Goal: Task Accomplishment & Management: Use online tool/utility

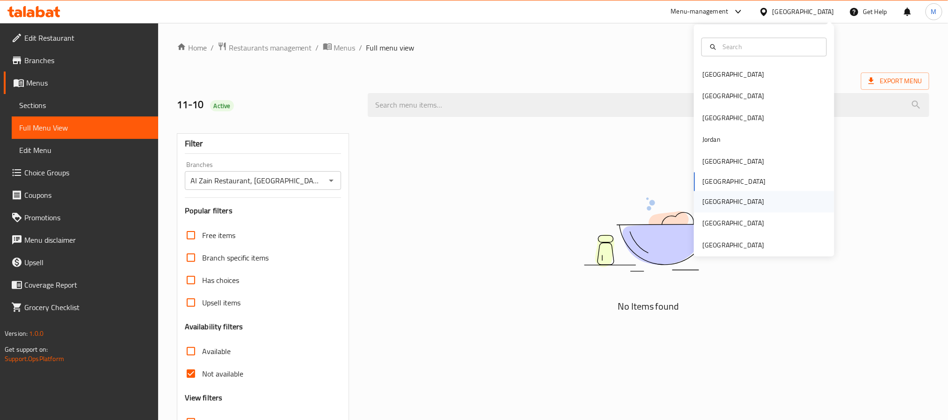
click at [703, 204] on div "Qatar" at bounding box center [733, 202] width 62 height 10
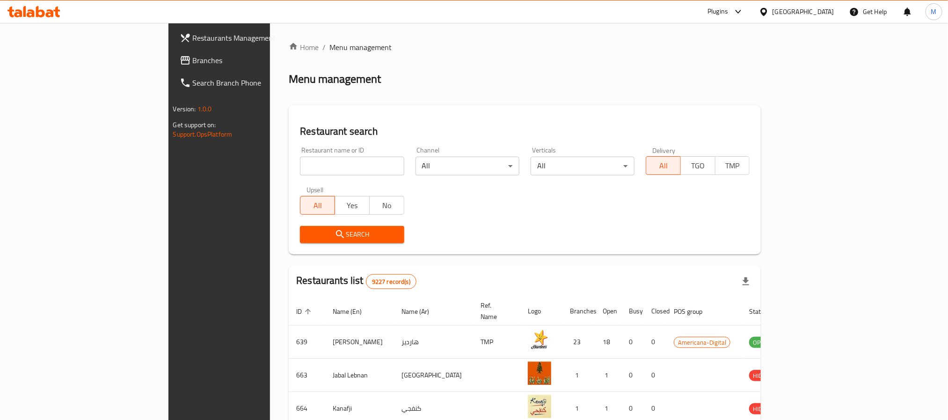
drag, startPoint x: 60, startPoint y: 60, endPoint x: 74, endPoint y: 13, distance: 49.3
click at [193, 60] on span "Branches" at bounding box center [256, 60] width 126 height 11
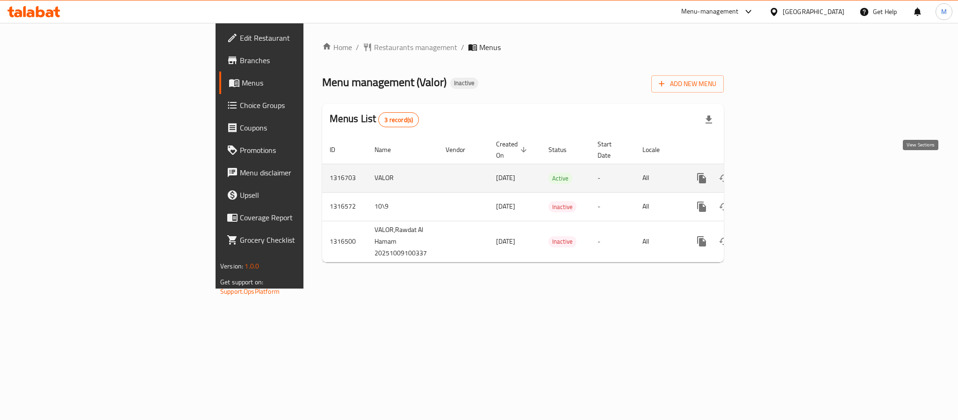
click at [781, 167] on link "enhanced table" at bounding box center [769, 178] width 22 height 22
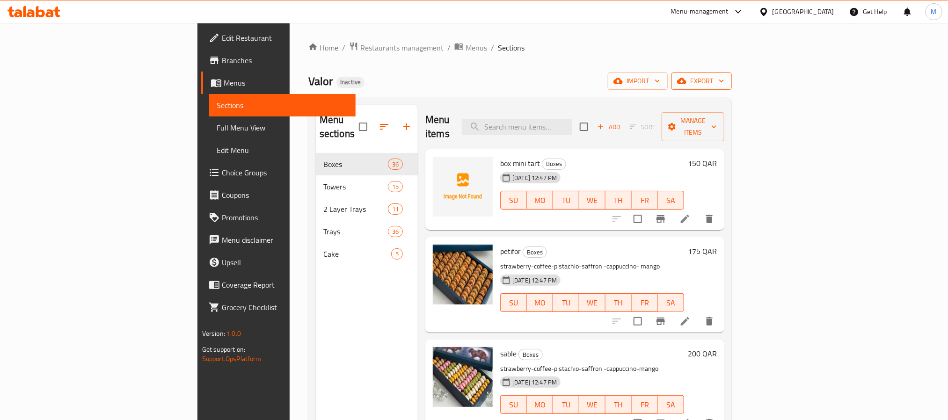
click at [724, 87] on span "export" at bounding box center [701, 81] width 45 height 12
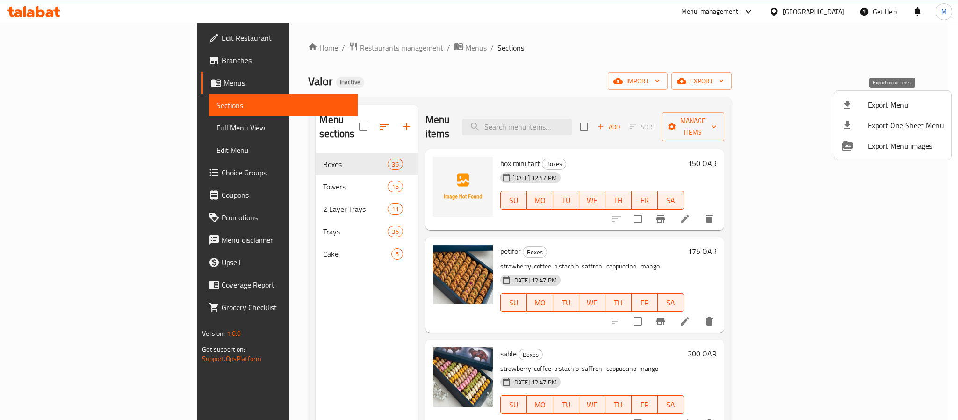
click at [887, 107] on span "Export Menu" at bounding box center [906, 104] width 76 height 11
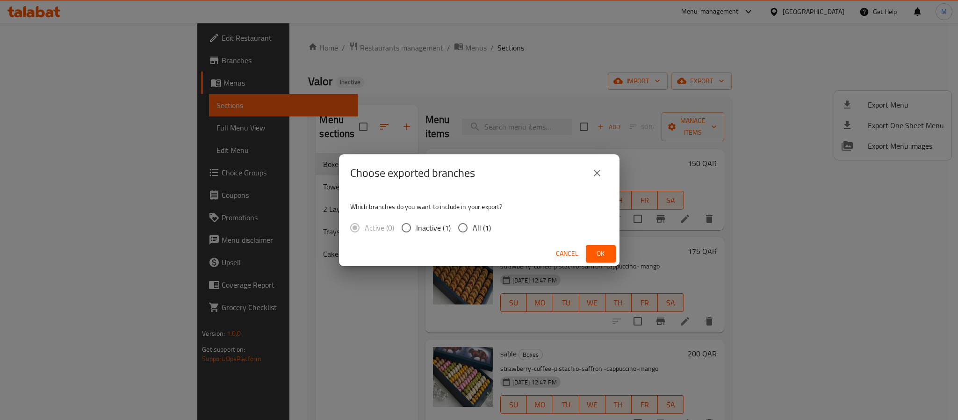
click at [475, 225] on span "All (1)" at bounding box center [482, 227] width 18 height 11
click at [473, 225] on input "All (1)" at bounding box center [463, 228] width 20 height 20
radio input "true"
click at [595, 248] on span "Ok" at bounding box center [601, 254] width 15 height 12
